Goal: Information Seeking & Learning: Learn about a topic

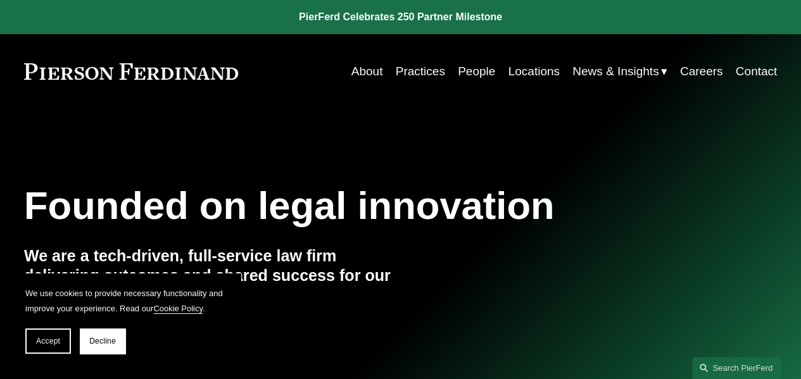
click at [363, 68] on link "About" at bounding box center [367, 72] width 32 height 24
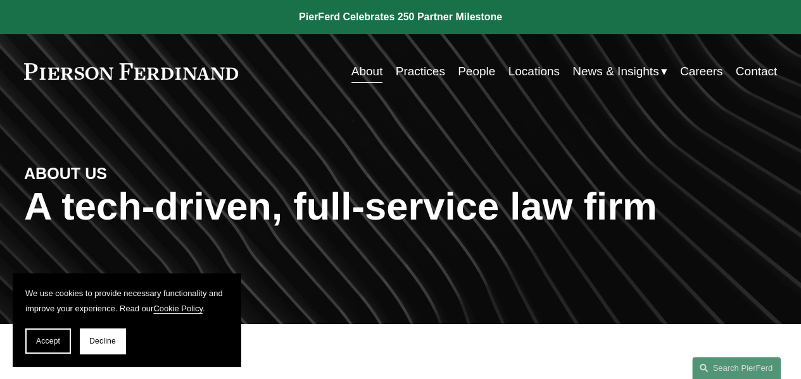
click at [461, 66] on link "People" at bounding box center [476, 72] width 37 height 24
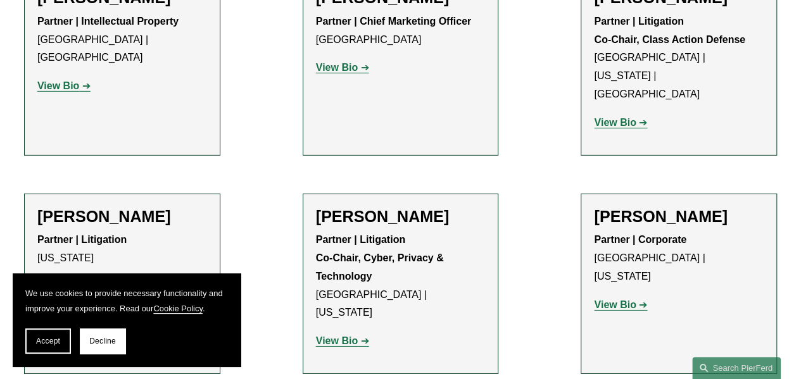
scroll to position [11532, 0]
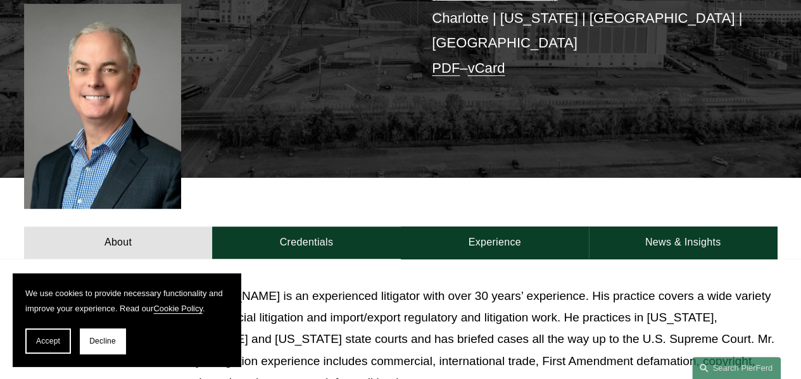
scroll to position [253, 0]
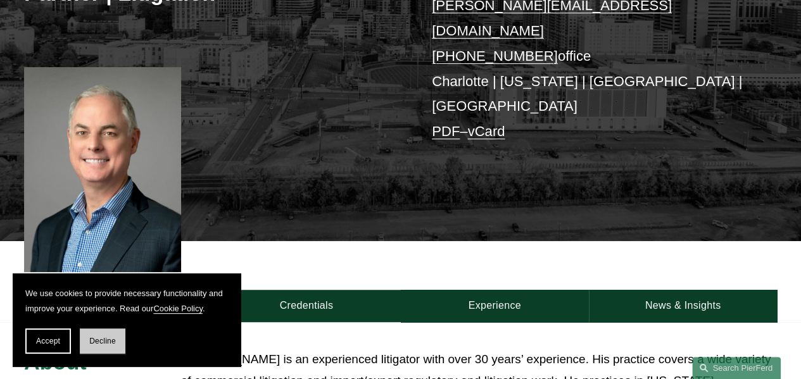
click at [97, 337] on span "Decline" at bounding box center [102, 341] width 27 height 9
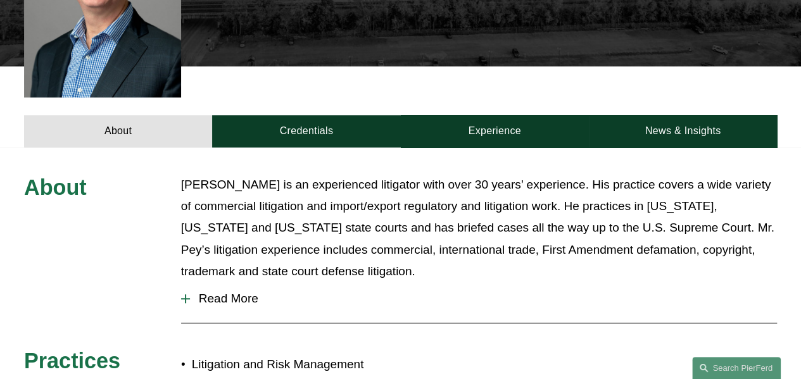
scroll to position [401, 0]
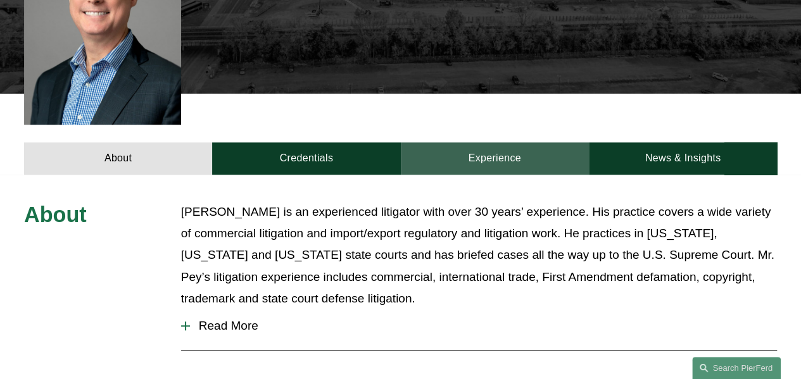
click at [494, 142] on link "Experience" at bounding box center [495, 158] width 188 height 32
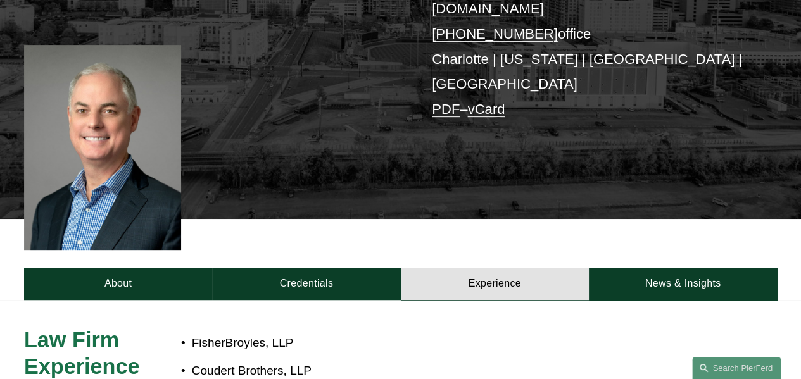
scroll to position [274, 0]
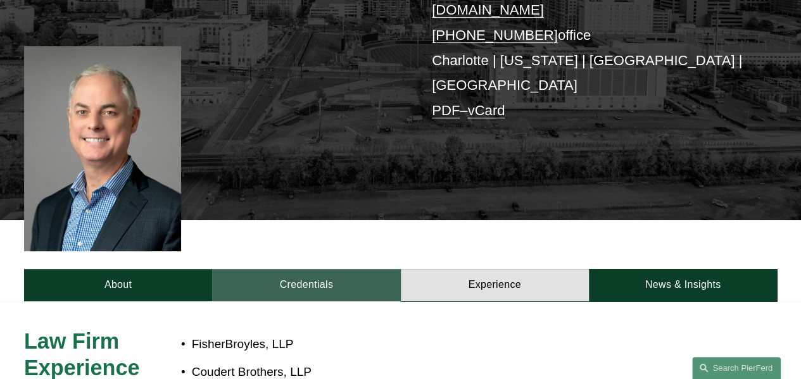
click at [306, 269] on link "Credentials" at bounding box center [306, 285] width 188 height 32
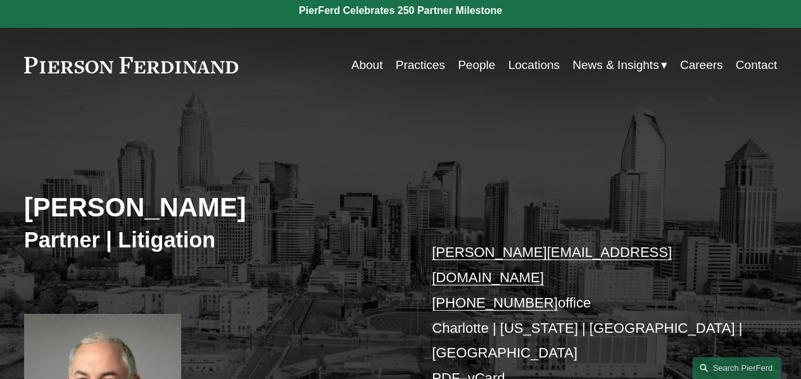
scroll to position [0, 0]
